Goal: Task Accomplishment & Management: Manage account settings

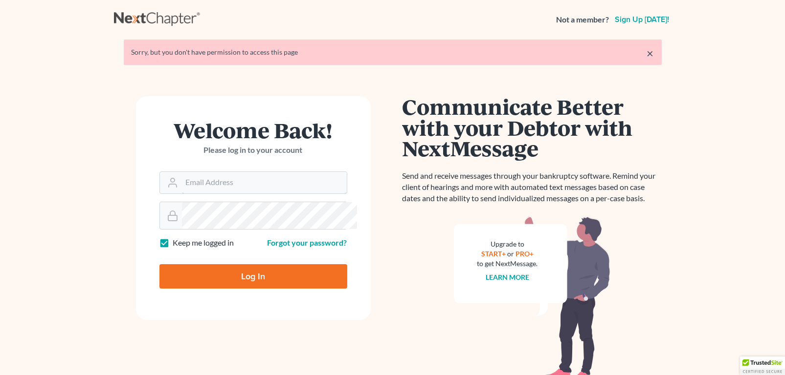
type input "[PERSON_NAME][EMAIL_ADDRESS][DOMAIN_NAME]"
click at [274, 289] on input "Log In" at bounding box center [253, 276] width 188 height 24
type input "Thinking..."
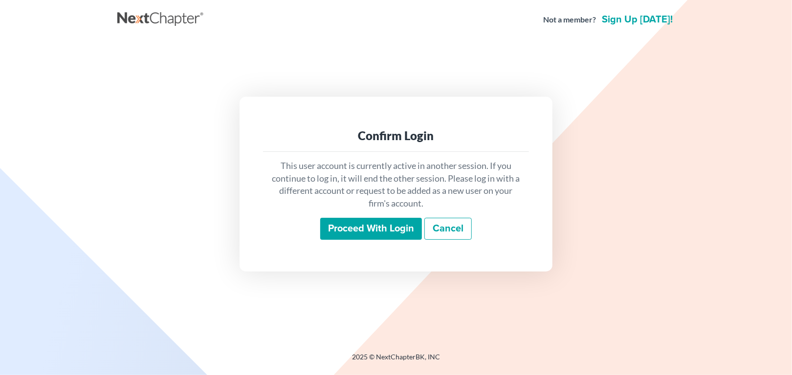
click at [386, 241] on input "Proceed with login" at bounding box center [371, 229] width 102 height 22
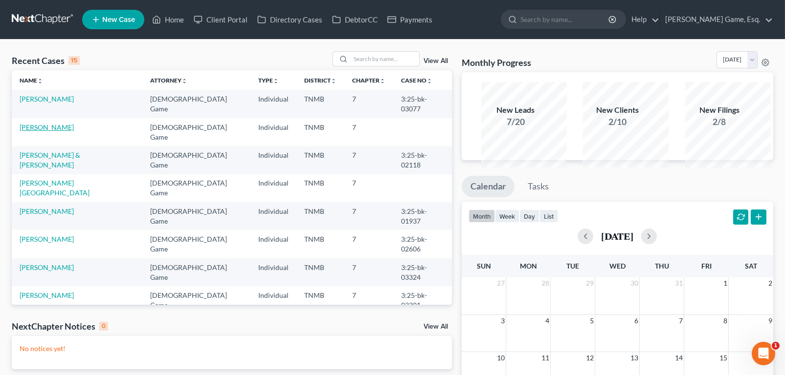
click at [61, 132] on link "[PERSON_NAME]" at bounding box center [47, 127] width 54 height 8
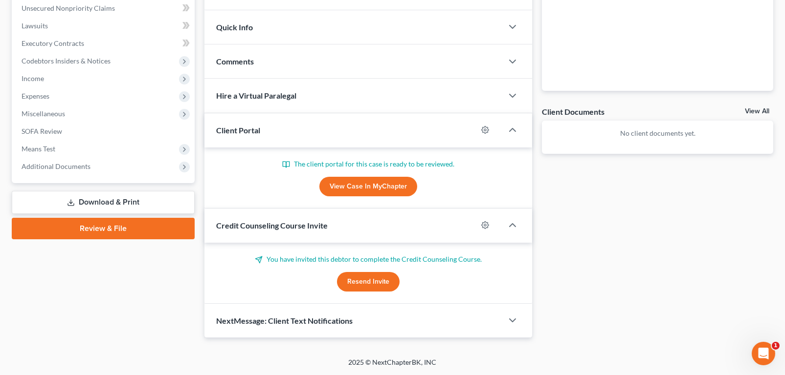
scroll to position [412, 0]
click at [381, 177] on link "View Case in MyChapter" at bounding box center [368, 187] width 98 height 20
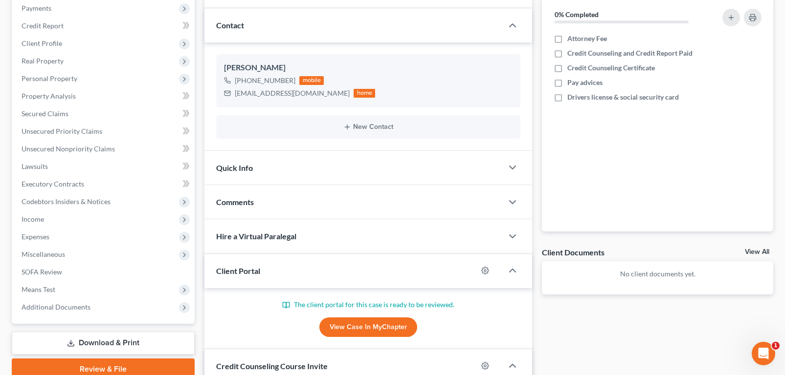
scroll to position [293, 0]
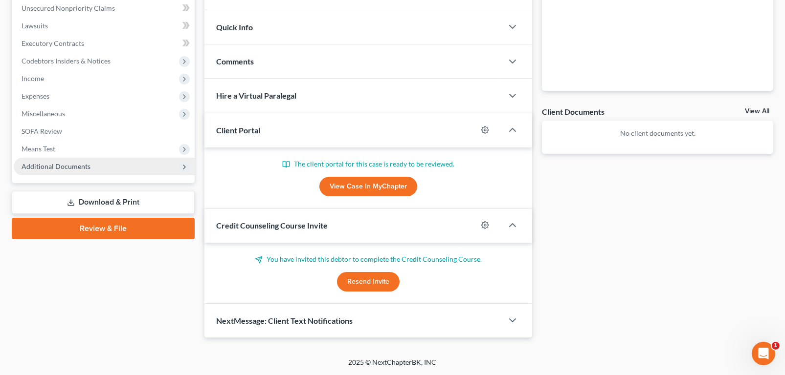
click at [90, 171] on span "Additional Documents" at bounding box center [56, 166] width 69 height 8
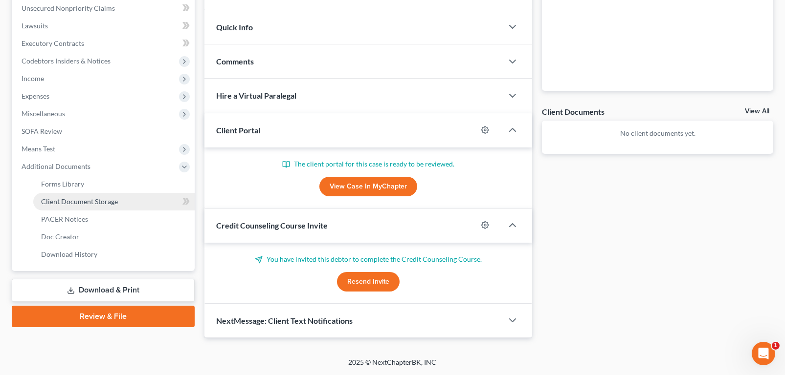
click at [88, 206] on span "Client Document Storage" at bounding box center [79, 202] width 77 height 8
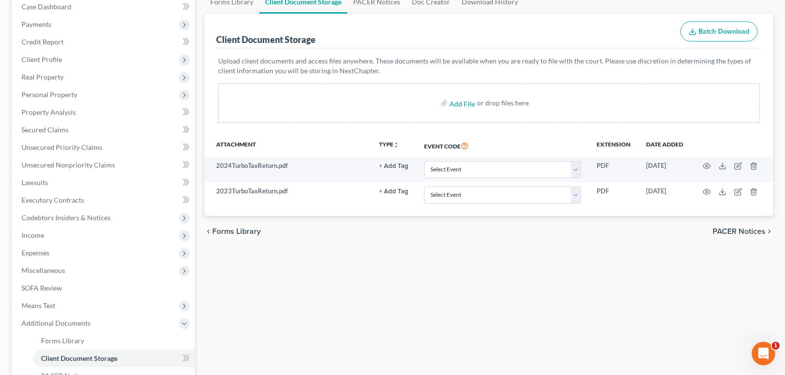
scroll to position [196, 0]
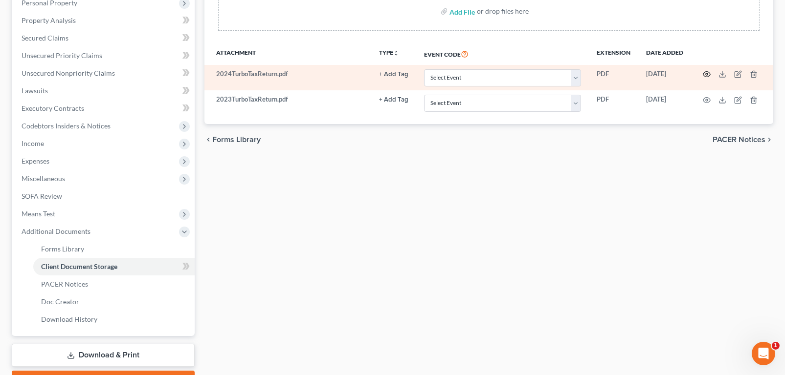
click at [702, 78] on icon "button" at bounding box center [706, 74] width 8 height 8
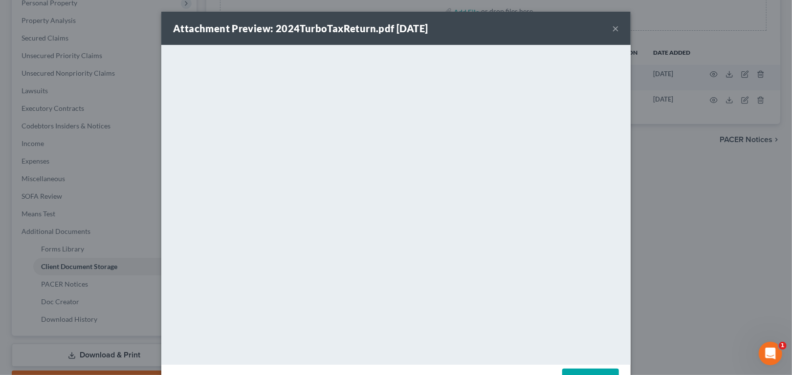
click at [619, 34] on button "×" at bounding box center [615, 28] width 7 height 12
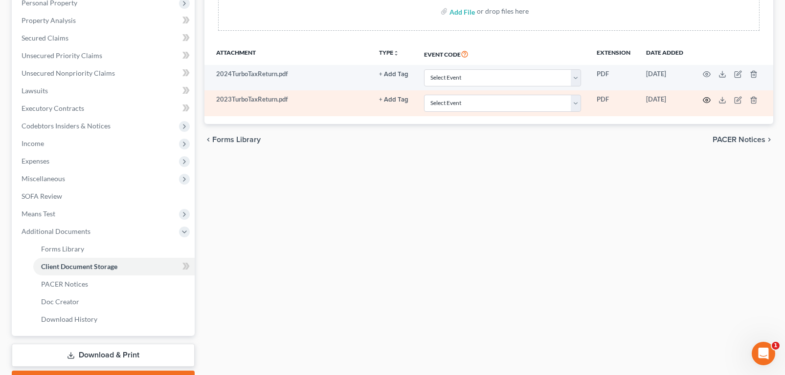
click at [703, 103] on icon "button" at bounding box center [706, 99] width 7 height 5
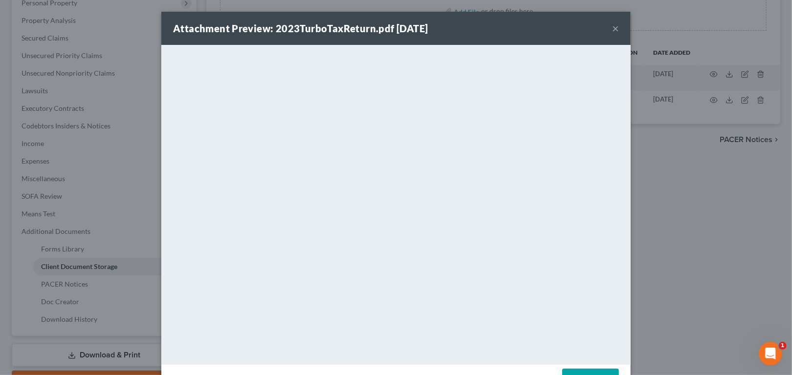
click at [619, 34] on button "×" at bounding box center [615, 28] width 7 height 12
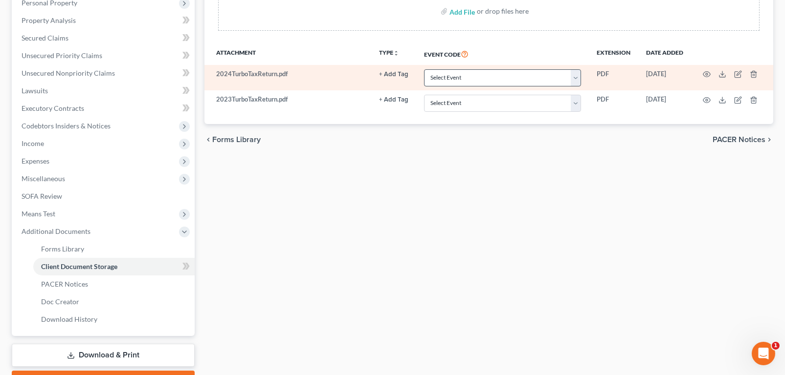
scroll to position [0, 0]
